Goal: Information Seeking & Learning: Learn about a topic

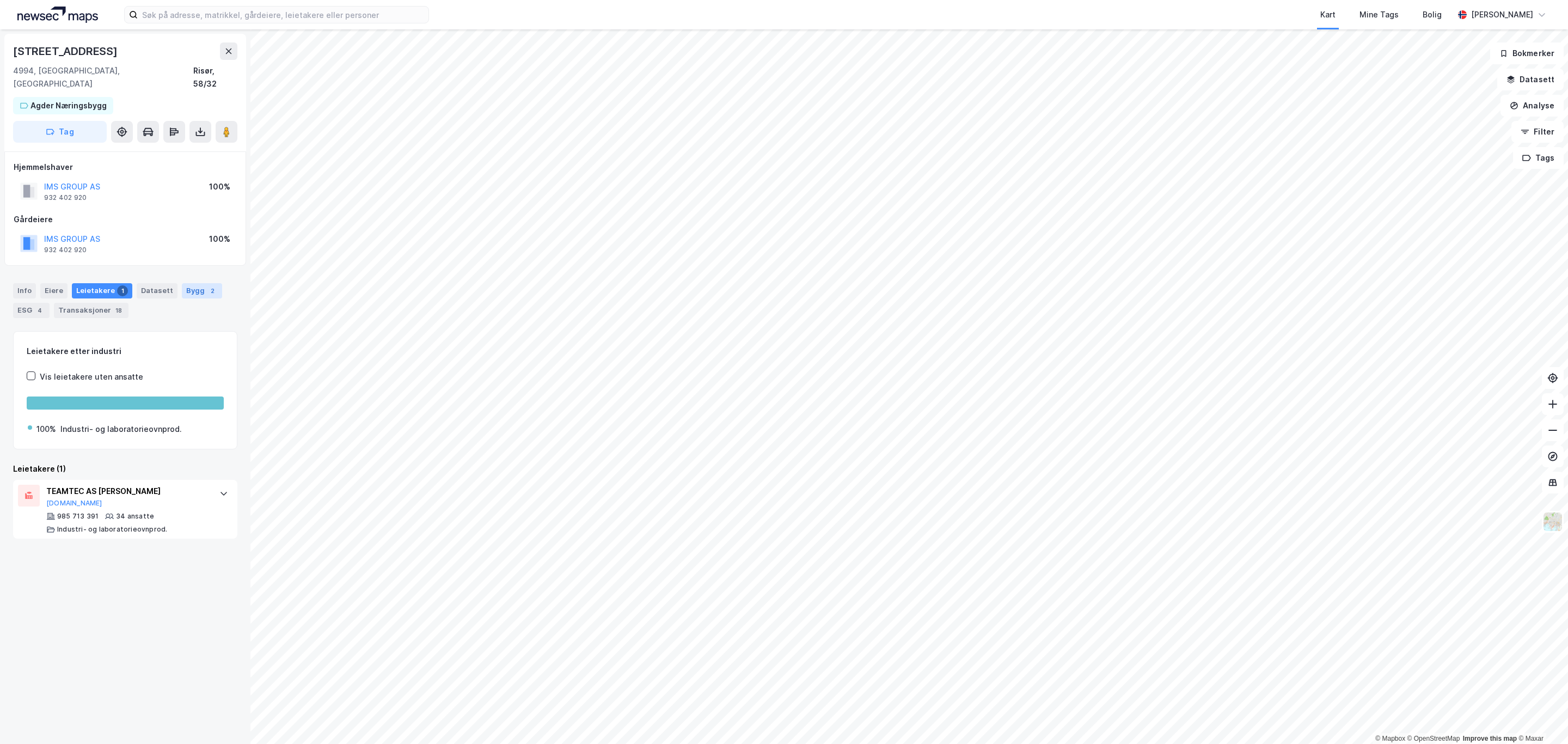
click at [185, 283] on div "Bygg 2" at bounding box center [201, 290] width 40 height 15
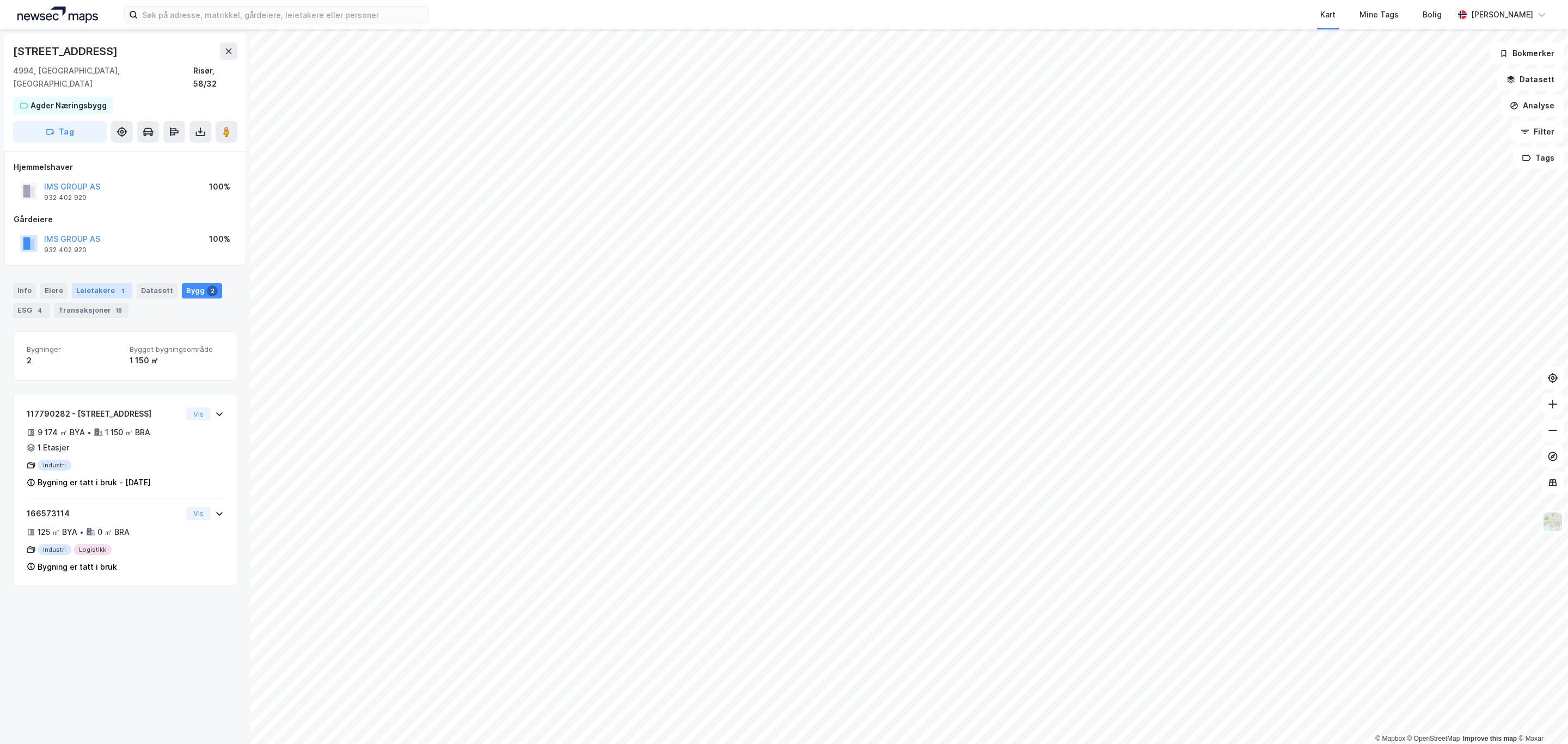
click at [82, 283] on div "Leietakere 1" at bounding box center [102, 290] width 60 height 15
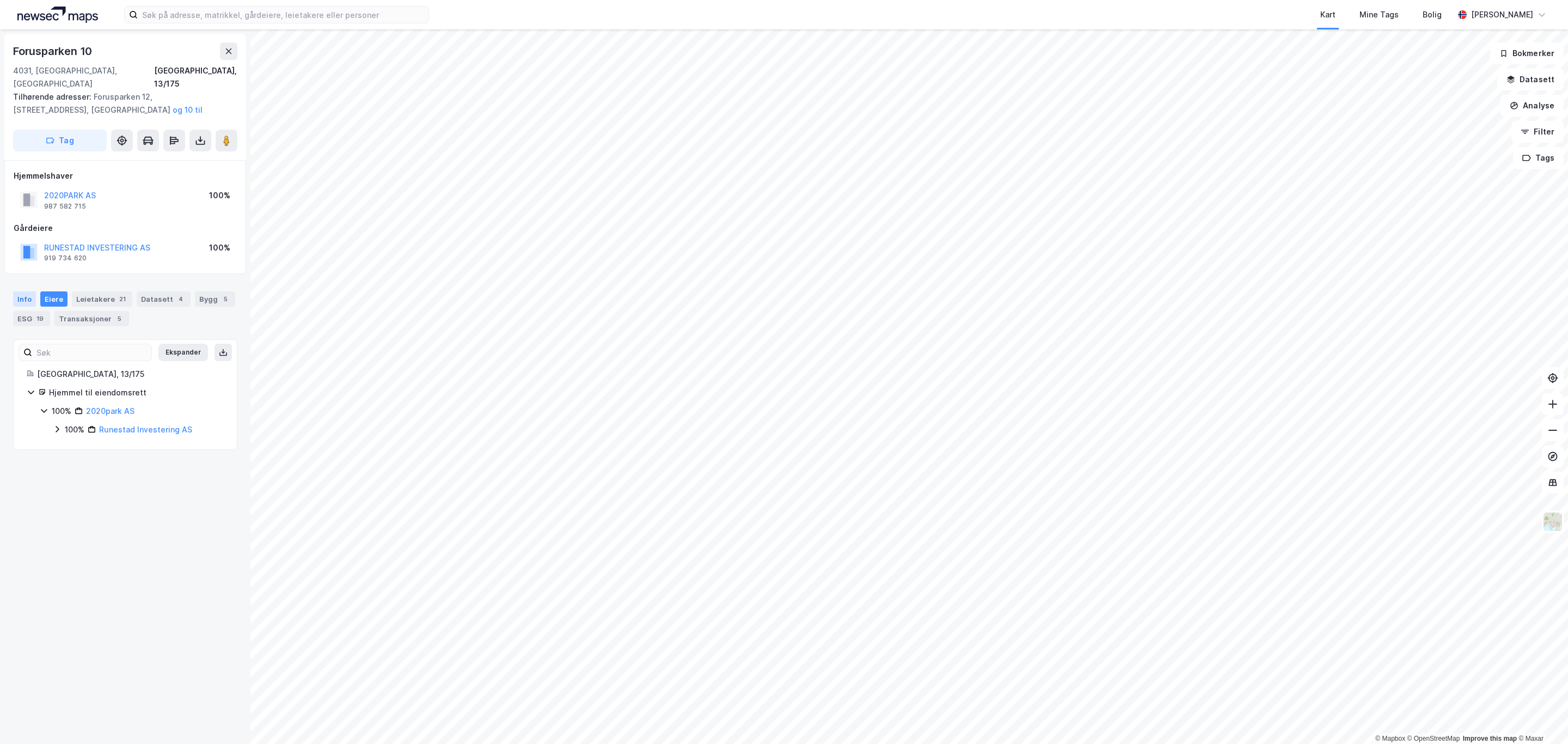
click at [24, 291] on div "Info" at bounding box center [24, 298] width 23 height 15
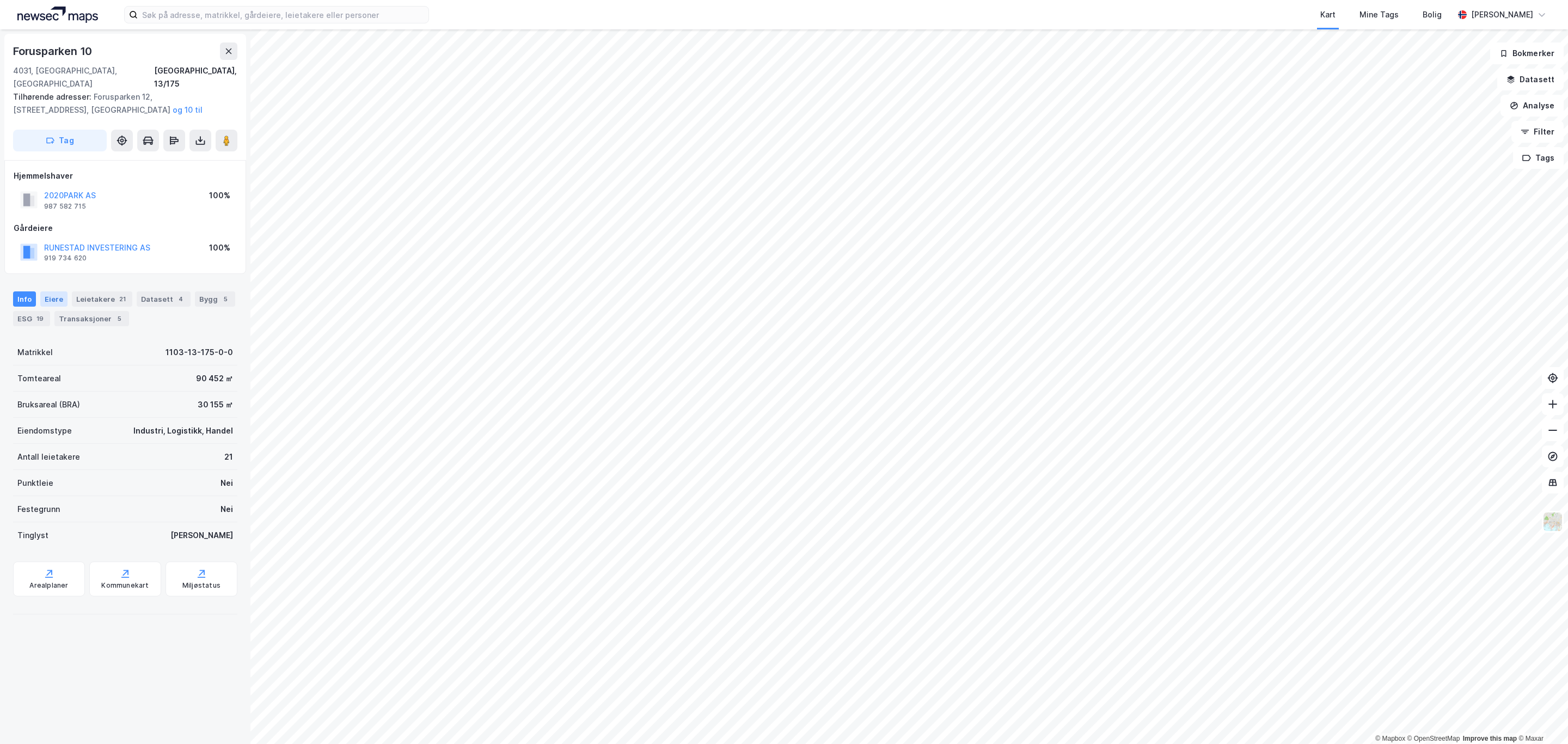
click at [59, 291] on div "Eiere" at bounding box center [54, 298] width 27 height 15
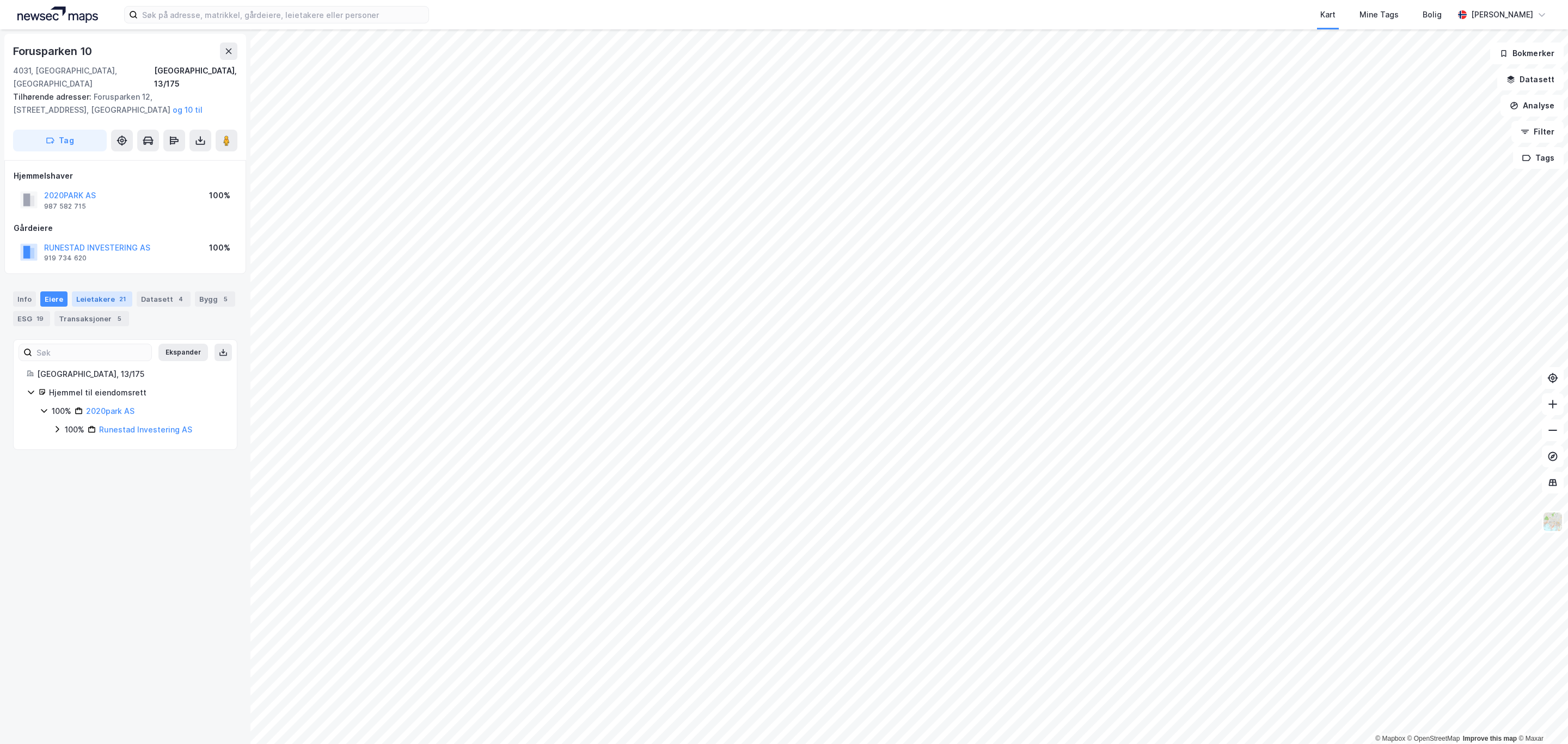
click at [96, 291] on div "Leietakere 21" at bounding box center [102, 298] width 60 height 15
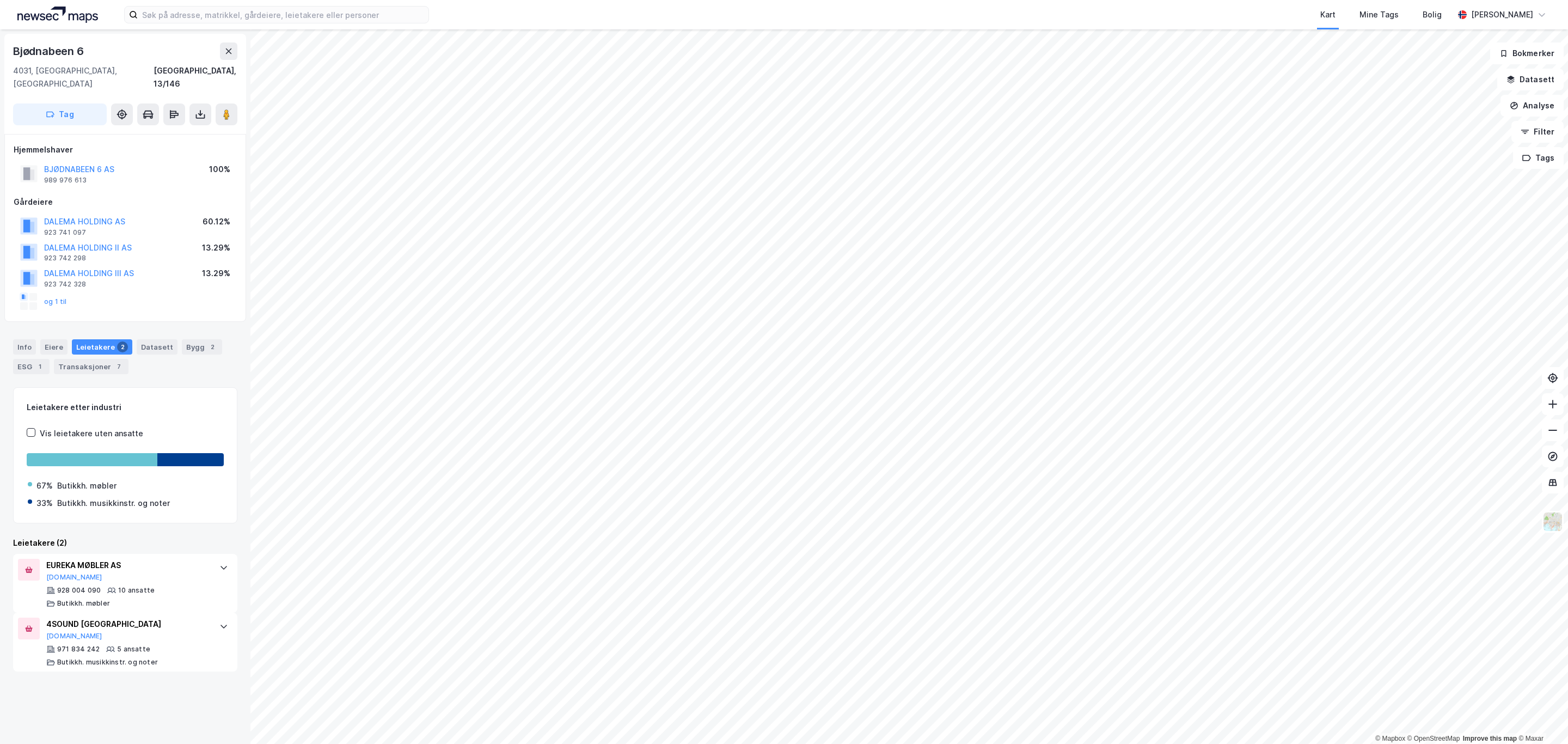
click at [188, 326] on div "Info Eiere Leietakere 2 Datasett Bygg 2 ESG 1 Transaksjoner 7" at bounding box center [125, 352] width 251 height 52
click at [188, 339] on div "Bygg 2" at bounding box center [201, 346] width 40 height 15
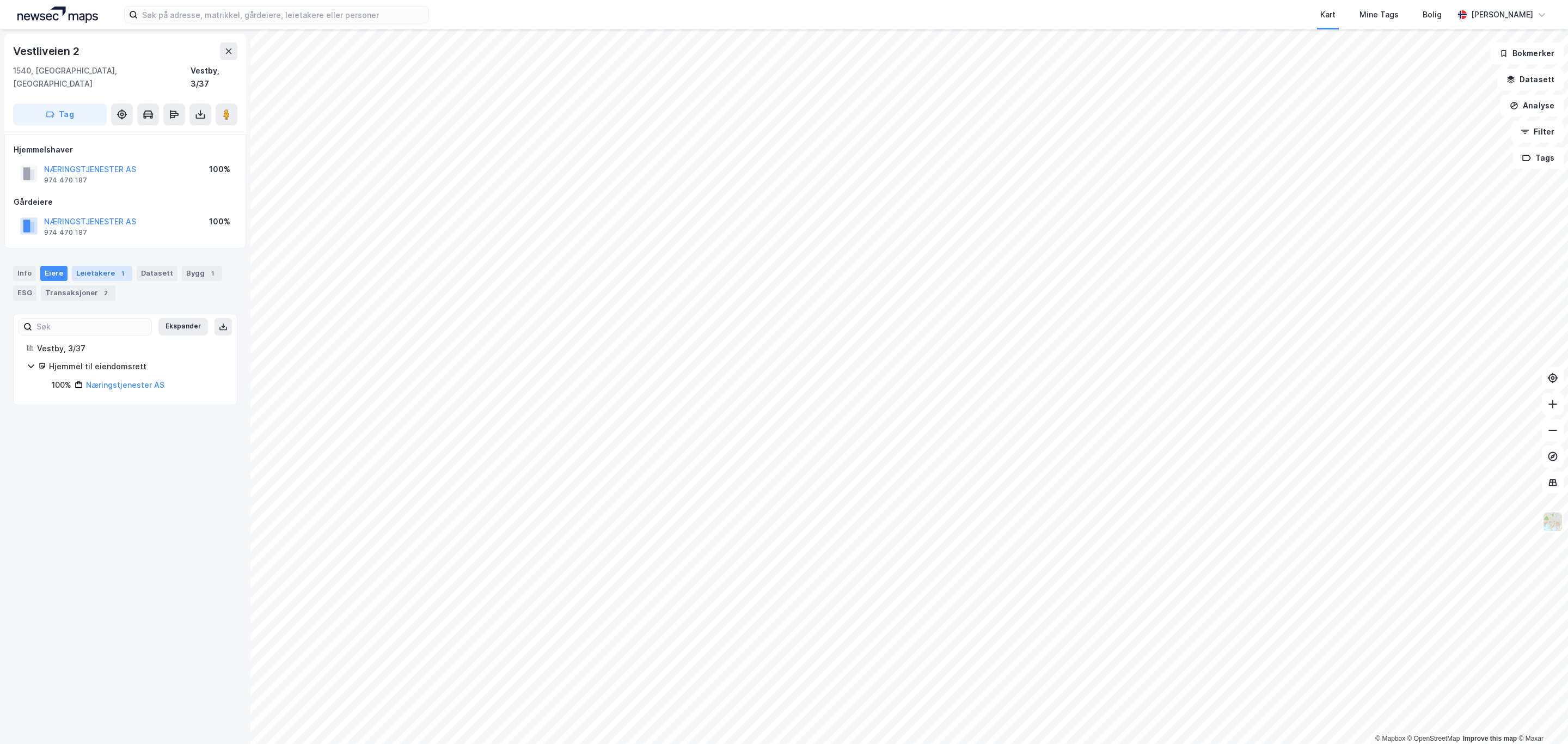
click at [101, 265] on div "Leietakere 1" at bounding box center [102, 273] width 60 height 15
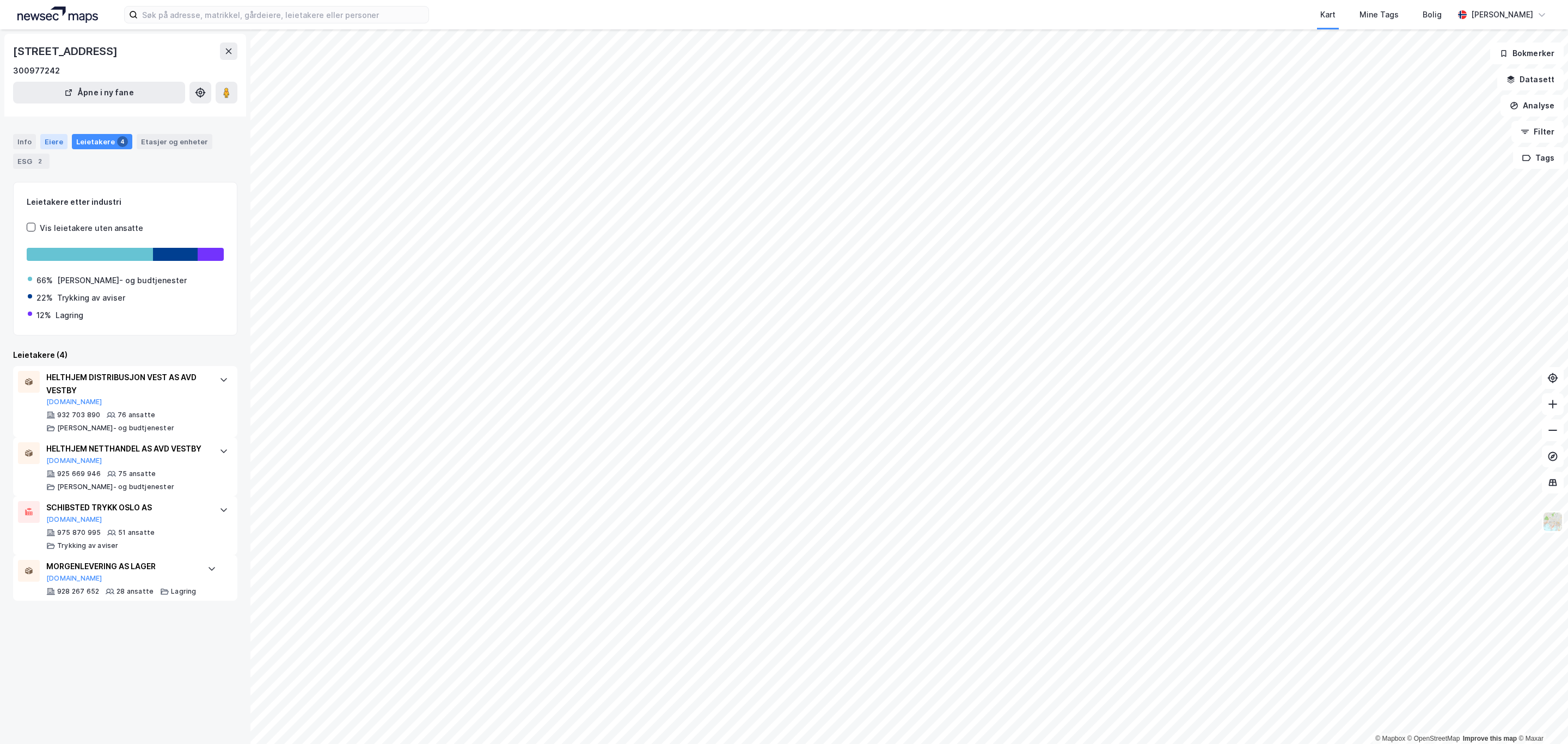
click at [60, 148] on div "Eiere" at bounding box center [54, 141] width 27 height 15
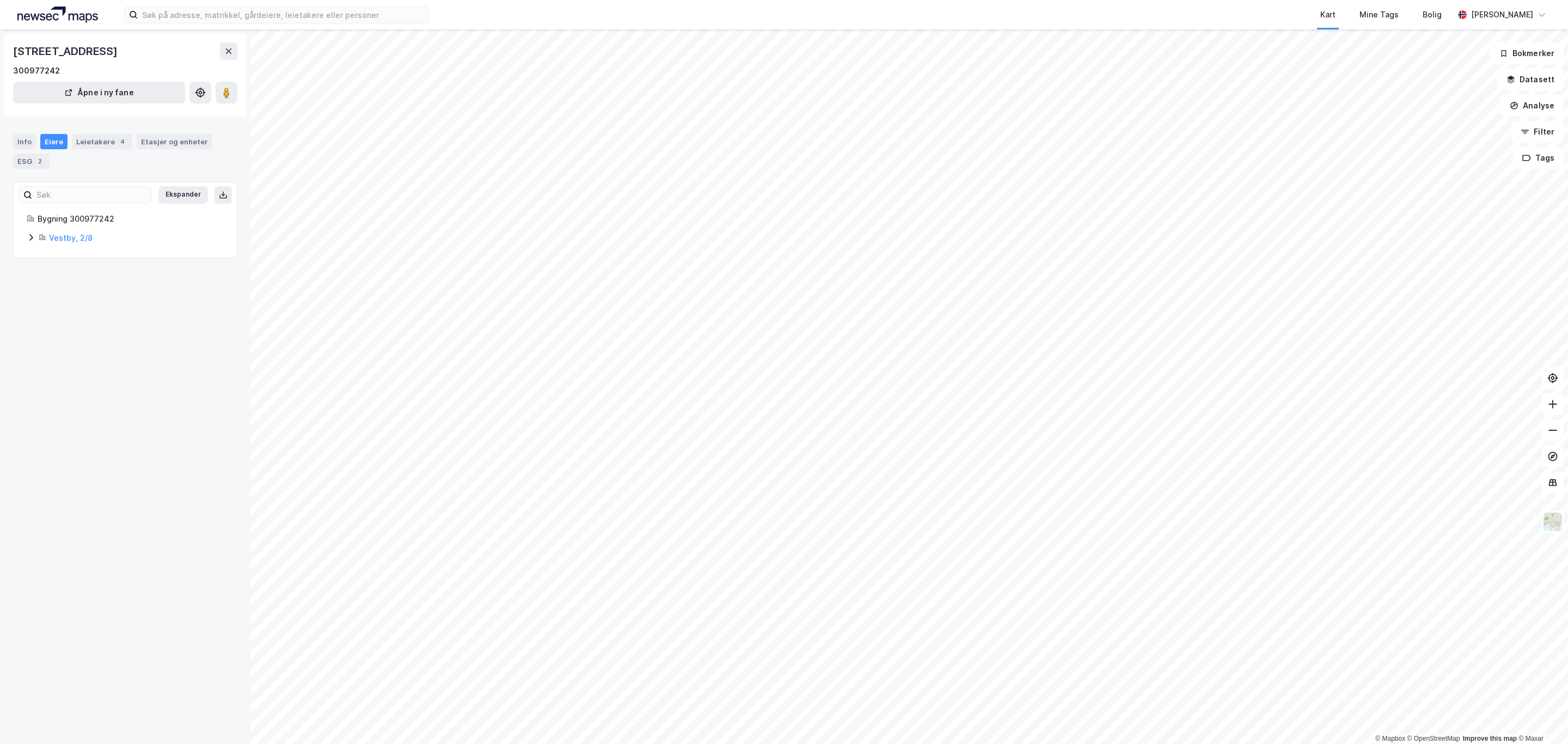
click at [28, 240] on icon at bounding box center [31, 237] width 9 height 9
